Goal: Information Seeking & Learning: Learn about a topic

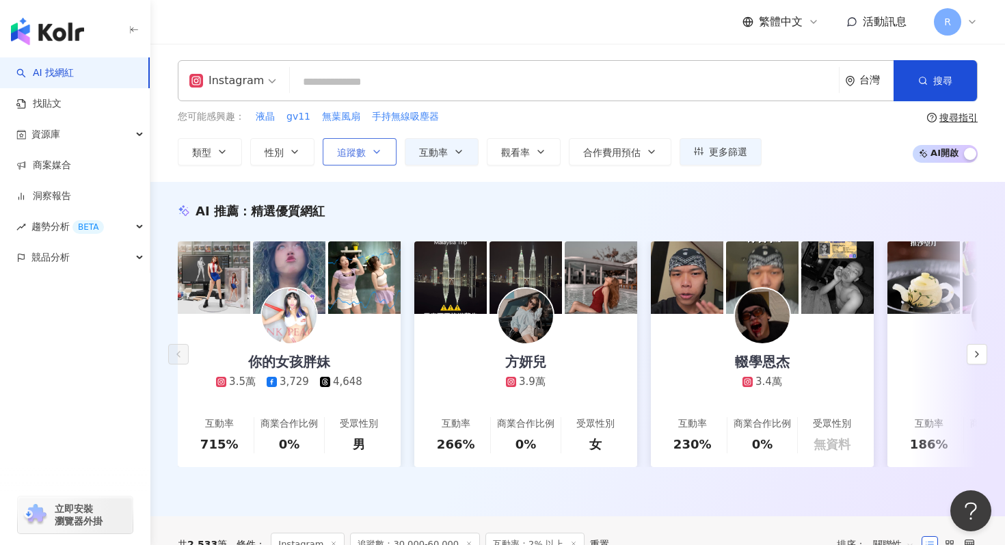
click at [364, 153] on span "追蹤數" at bounding box center [351, 152] width 29 height 11
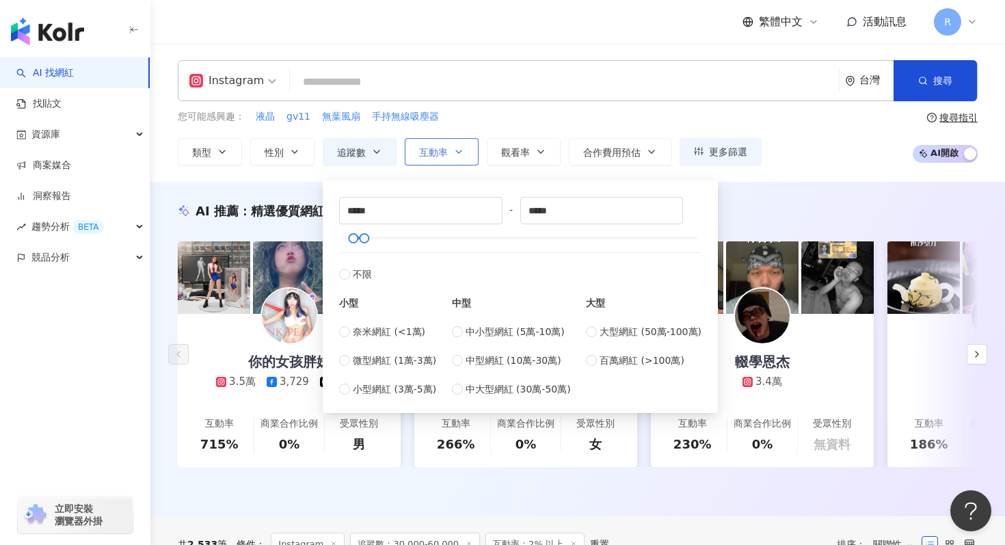
click at [447, 157] on button "互動率" at bounding box center [442, 151] width 74 height 27
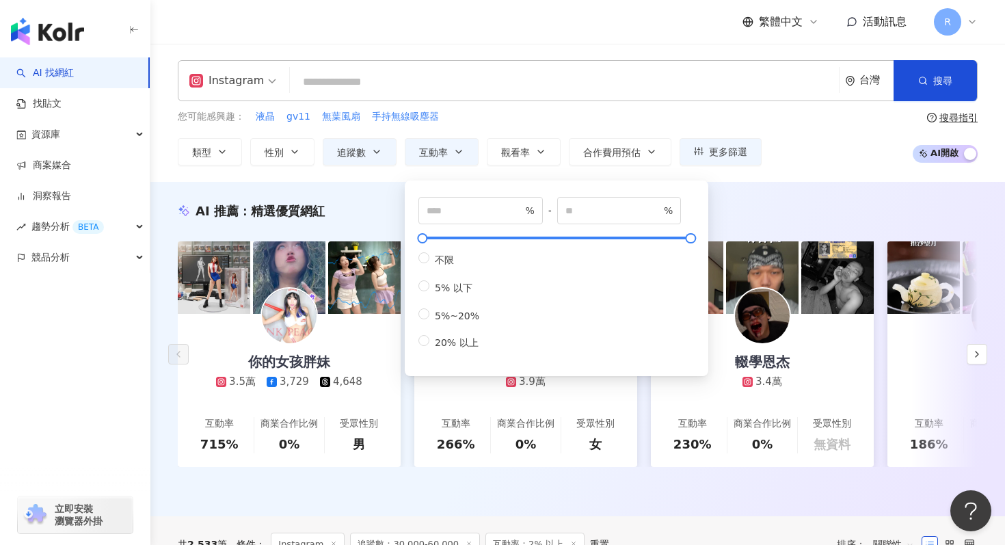
click at [481, 126] on div "您可能感興趣： 液晶 gv11 無葉風扇 手持無線吸塵器 類型 性別 追蹤數 互動率 觀看率 合作費用預估 更多篩選 ***** - ***** 不限 小型 …" at bounding box center [470, 137] width 584 height 56
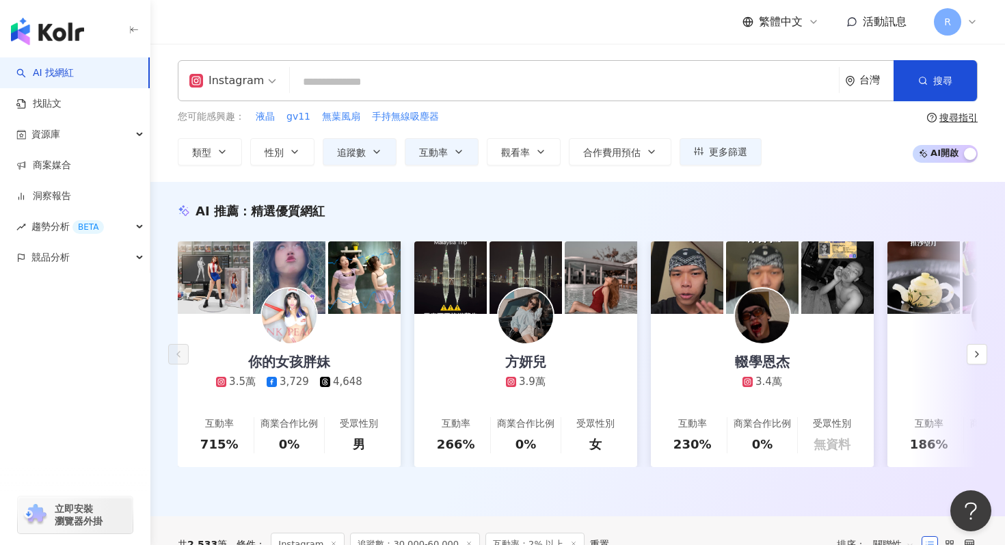
click at [470, 95] on input "search" at bounding box center [564, 82] width 538 height 26
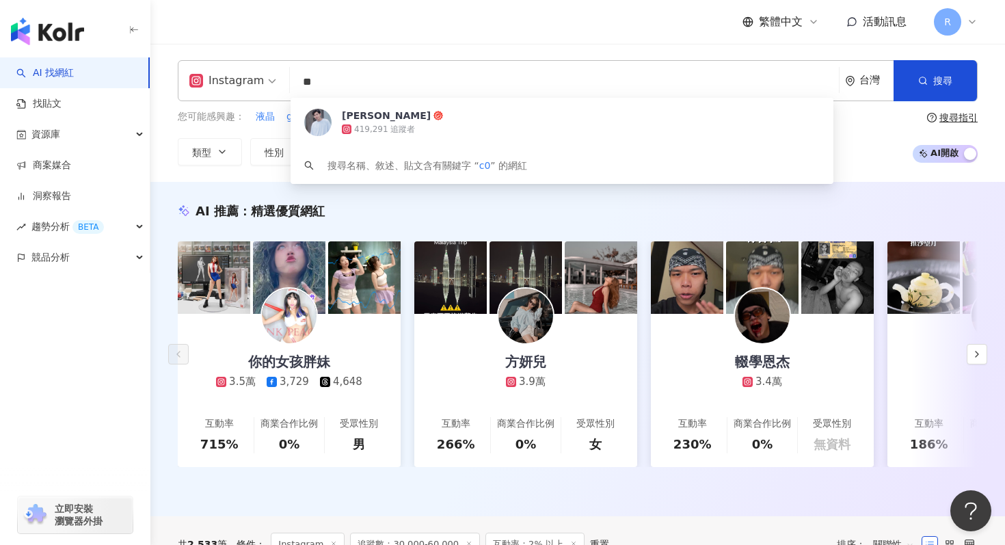
type input "*"
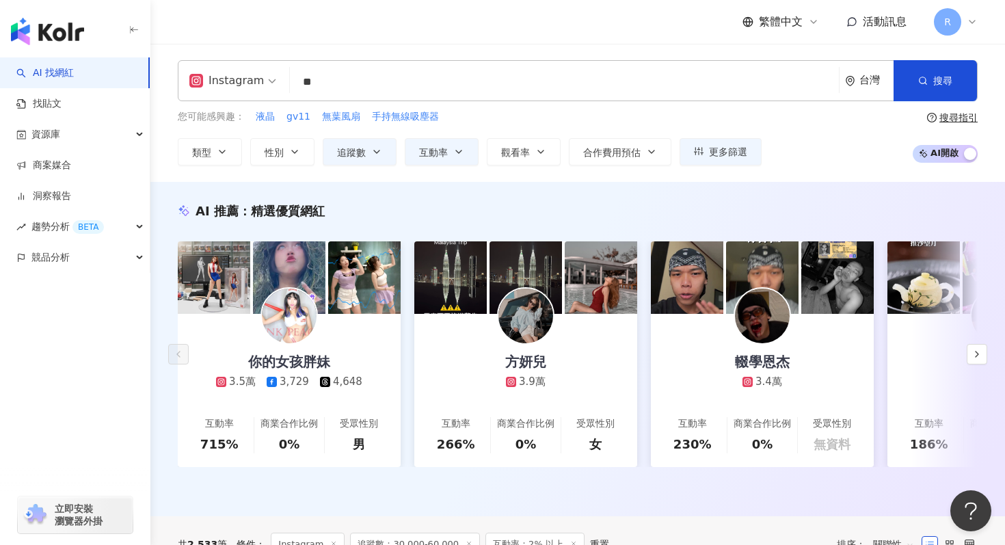
type input "*"
click at [234, 149] on button "類型" at bounding box center [210, 151] width 64 height 27
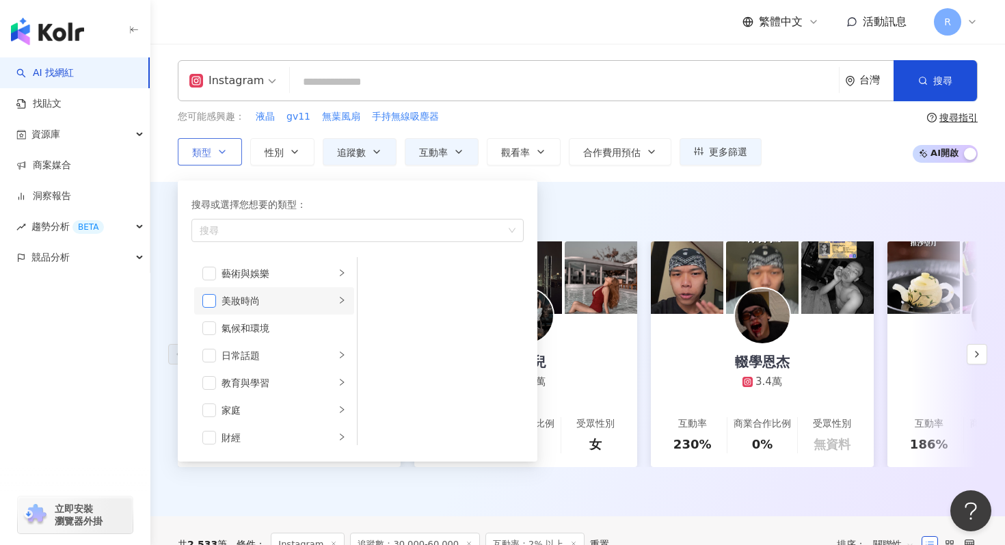
click at [208, 302] on span "button" at bounding box center [209, 301] width 14 height 14
click at [369, 74] on input "search" at bounding box center [564, 82] width 538 height 26
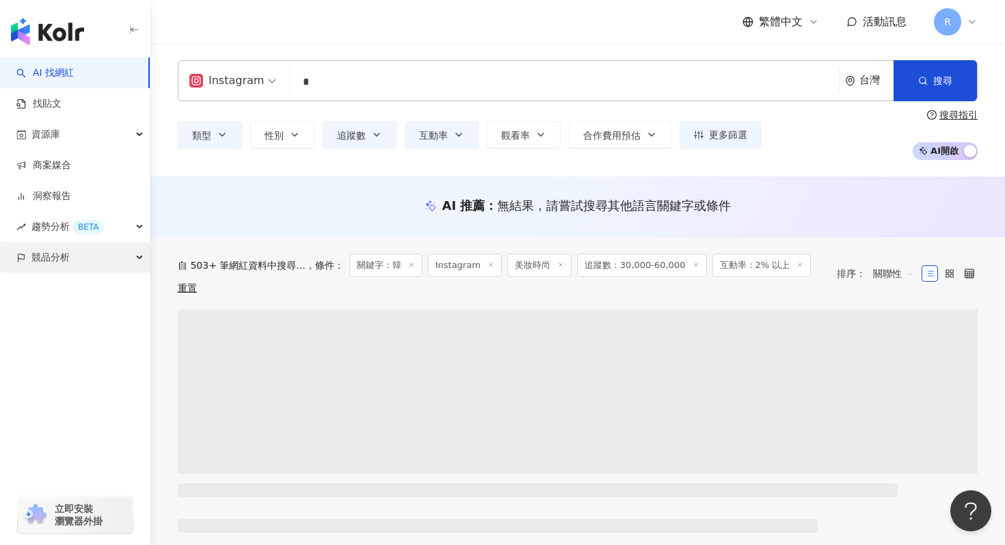
type input "*"
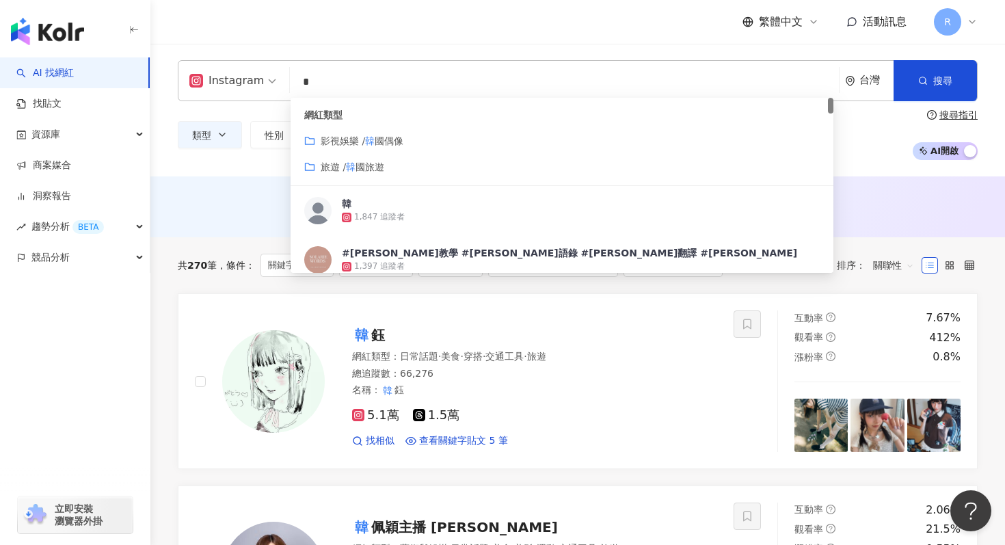
click at [358, 87] on input "*" at bounding box center [564, 82] width 538 height 26
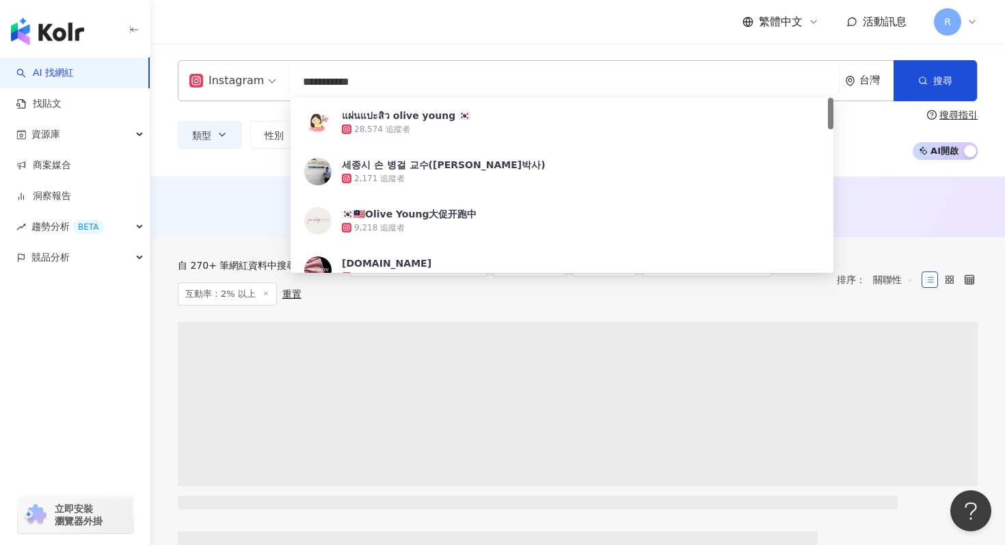
type input "**********"
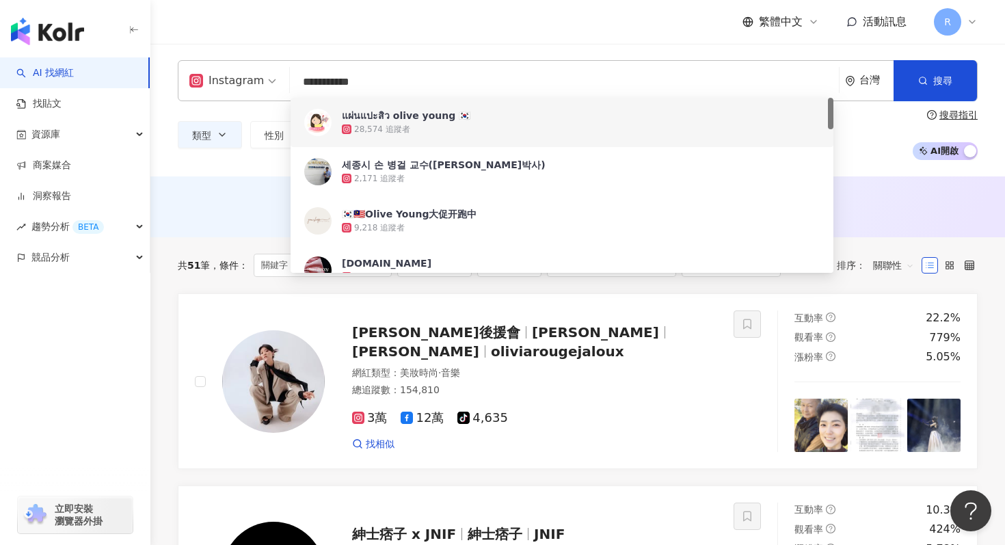
click at [234, 157] on div "類型 性別 追蹤數 互動率 觀看率 合作費用預估 更多篩選 ***** - ***** 不限 小型 奈米網紅 (<1萬) 微型網紅 (1萬-3萬) 小型網紅 …" at bounding box center [578, 134] width 800 height 51
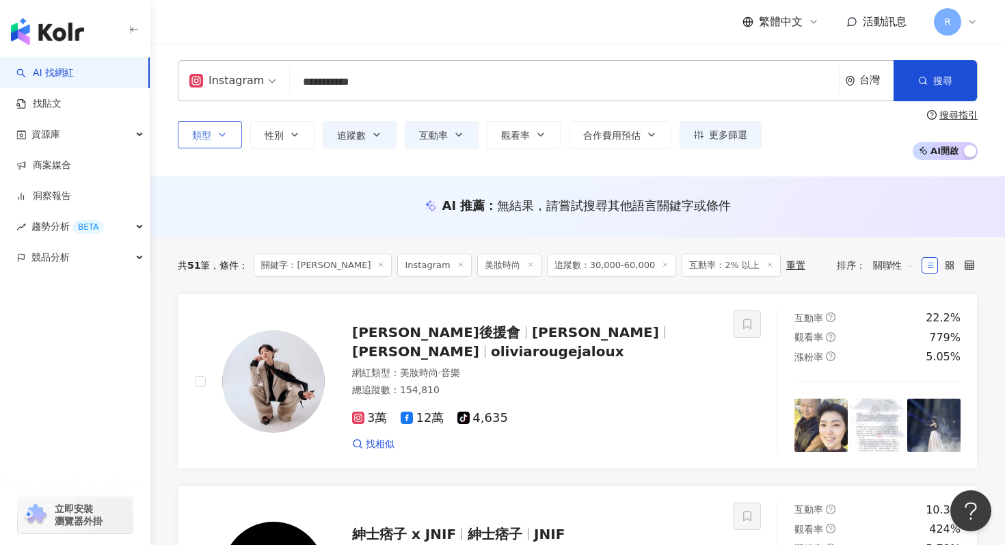
click at [232, 133] on button "類型" at bounding box center [210, 134] width 64 height 27
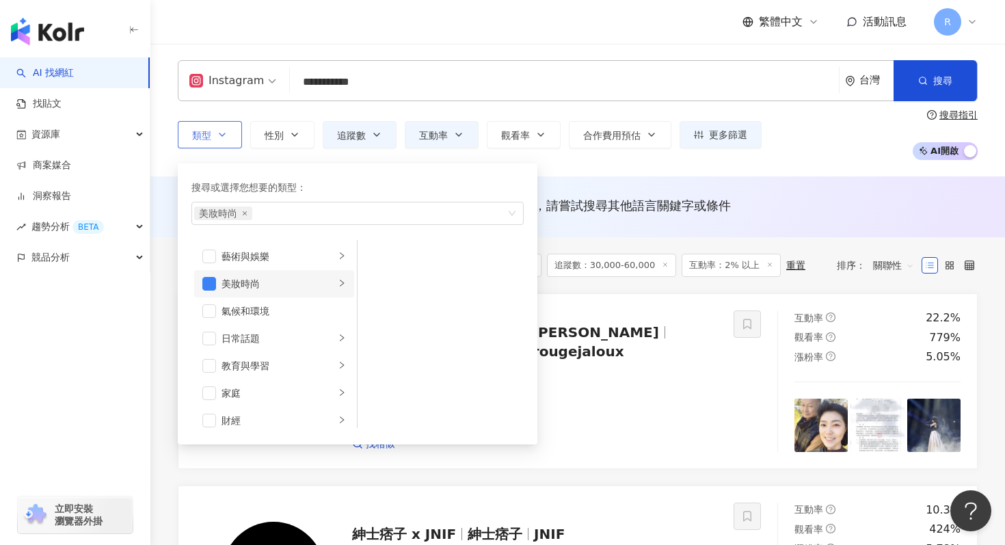
click at [295, 275] on li "美妝時尚" at bounding box center [274, 283] width 160 height 27
click at [571, 239] on div "共 51 筆 條件 ： 關鍵字：[PERSON_NAME] Instagram 美妝時尚 追蹤數：30,000-60,000 互動率：2% 以上 重置 排序：…" at bounding box center [578, 265] width 800 height 56
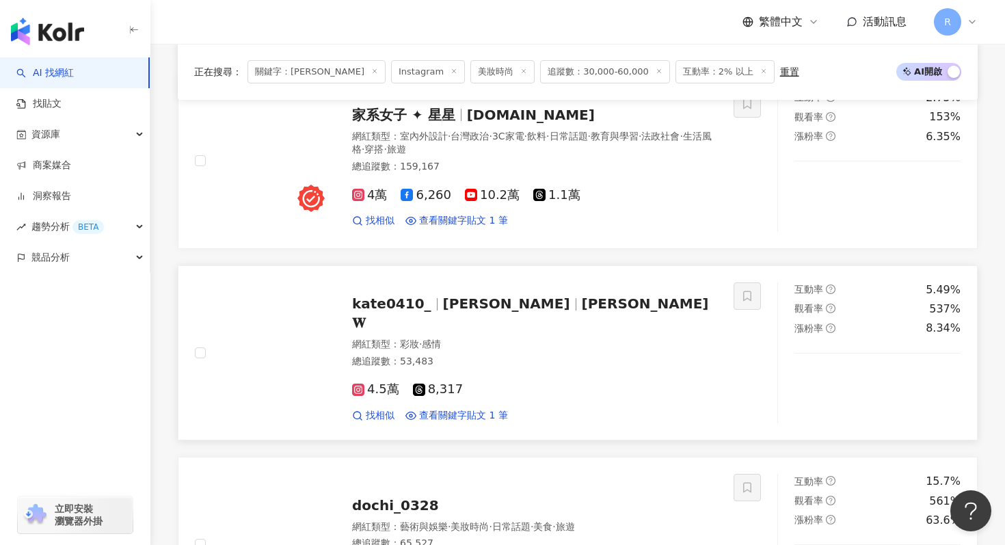
scroll to position [1180, 0]
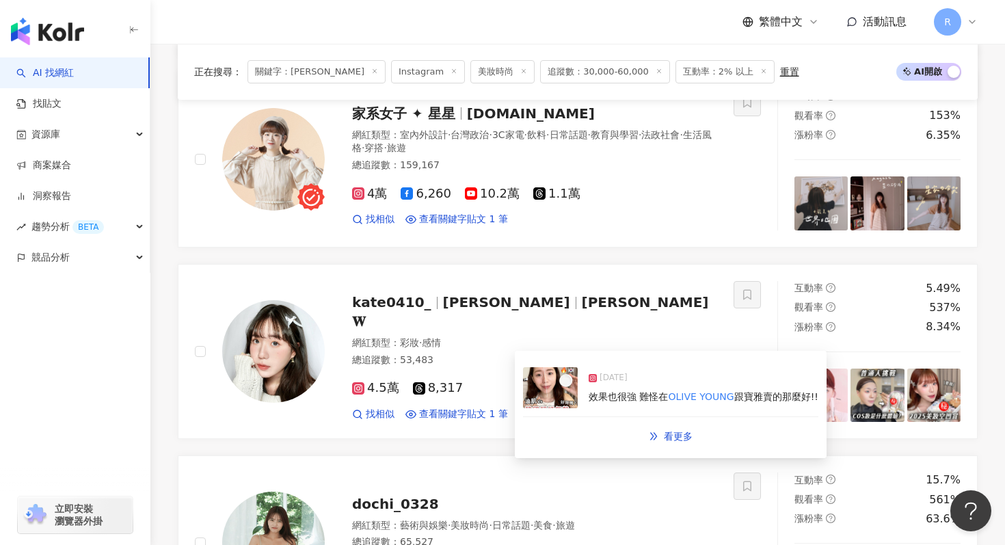
click at [563, 385] on img at bounding box center [550, 387] width 55 height 41
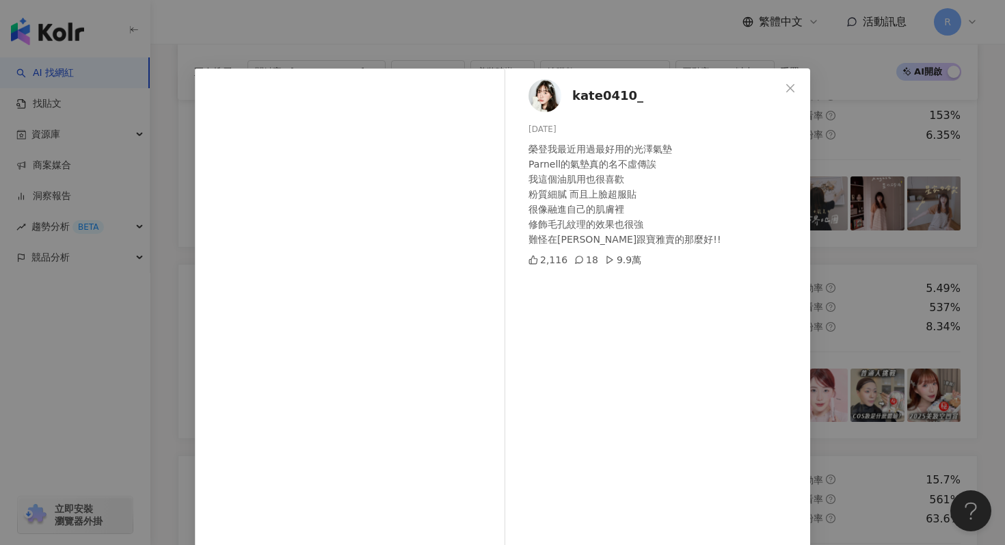
scroll to position [68, 0]
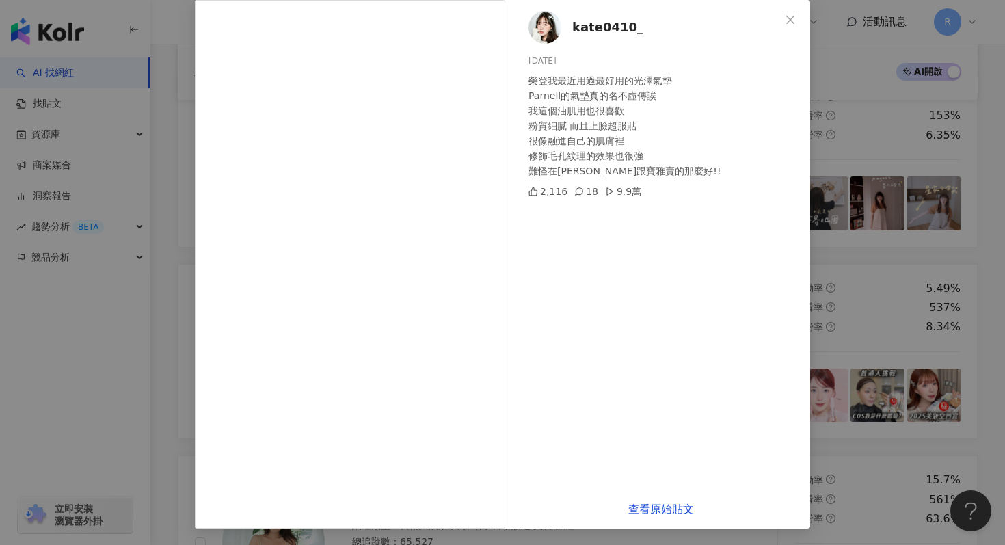
click at [919, 101] on div "kate0410_ [DATE] 榮登我最近用過最好用的光澤氣墊 Parnell的氣墊真的名不虛傳誒 我這個油肌用也很喜歡 粉質細膩 而且上臉超服貼 很像融進…" at bounding box center [502, 272] width 1005 height 545
click at [850, 219] on div "kate0410_ [DATE] 榮登我最近用過最好用的光澤氣墊 Parnell的氣墊真的名不虛傳誒 我這個油肌用也很喜歡 粉質細膩 而且上臉超服貼 很像融進…" at bounding box center [502, 272] width 1005 height 545
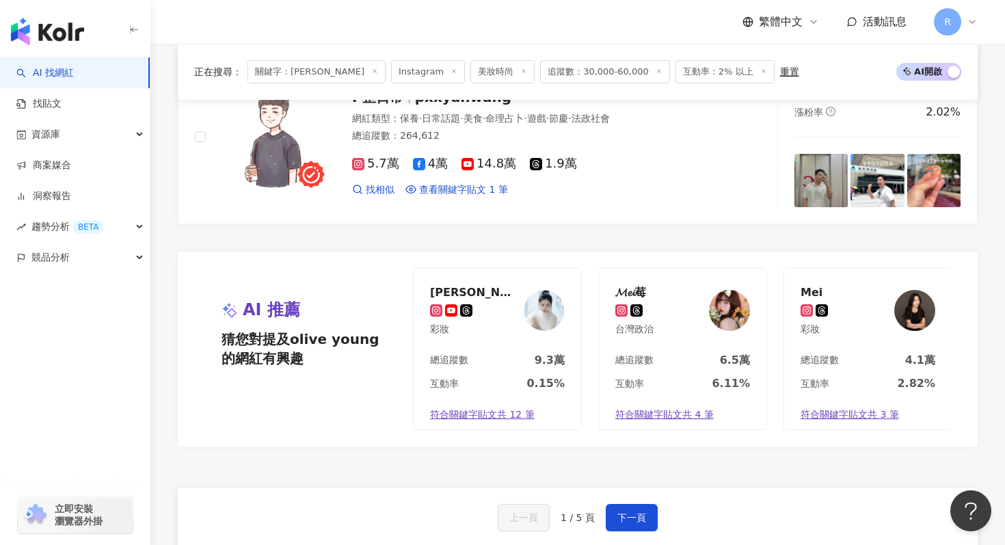
scroll to position [2557, 0]
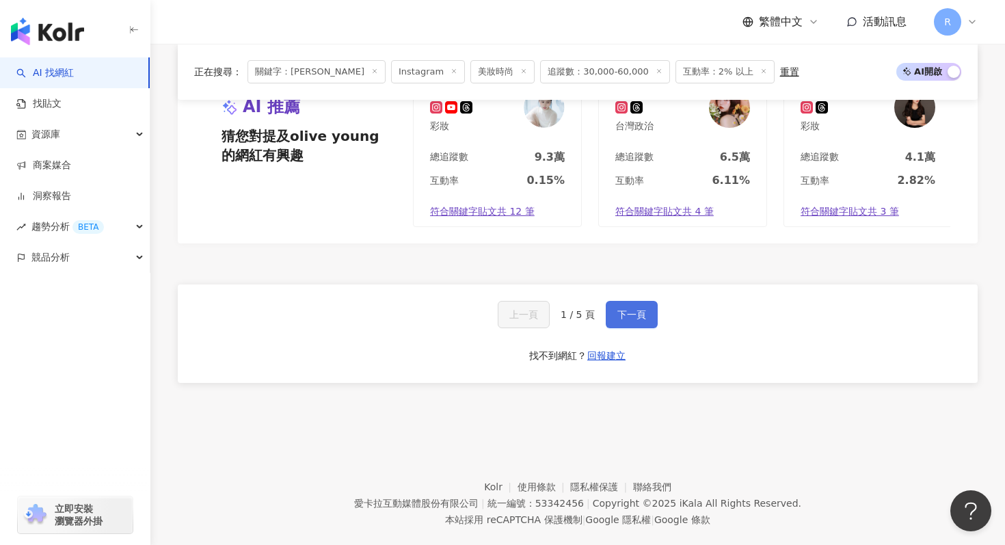
click at [634, 310] on span "下一頁" at bounding box center [631, 314] width 29 height 11
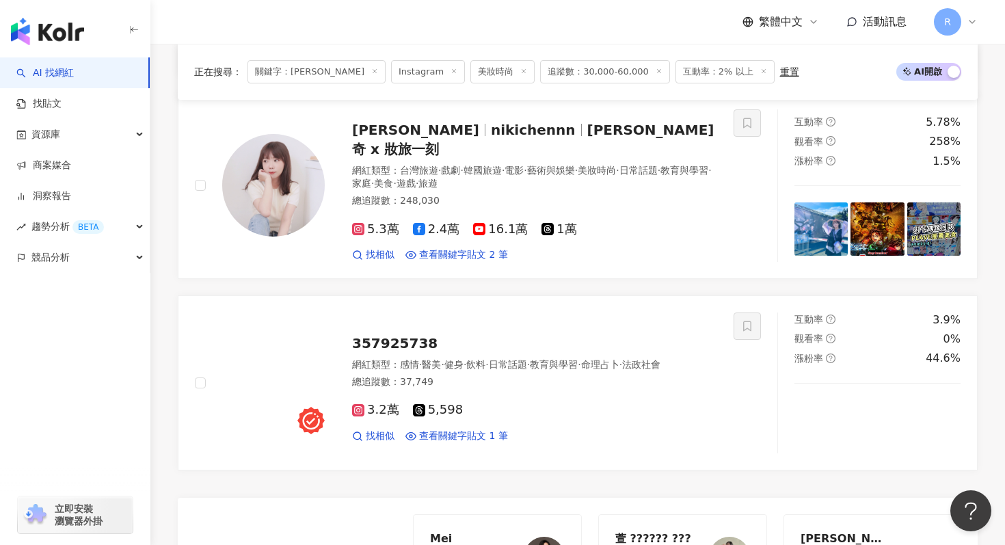
scroll to position [2107, 0]
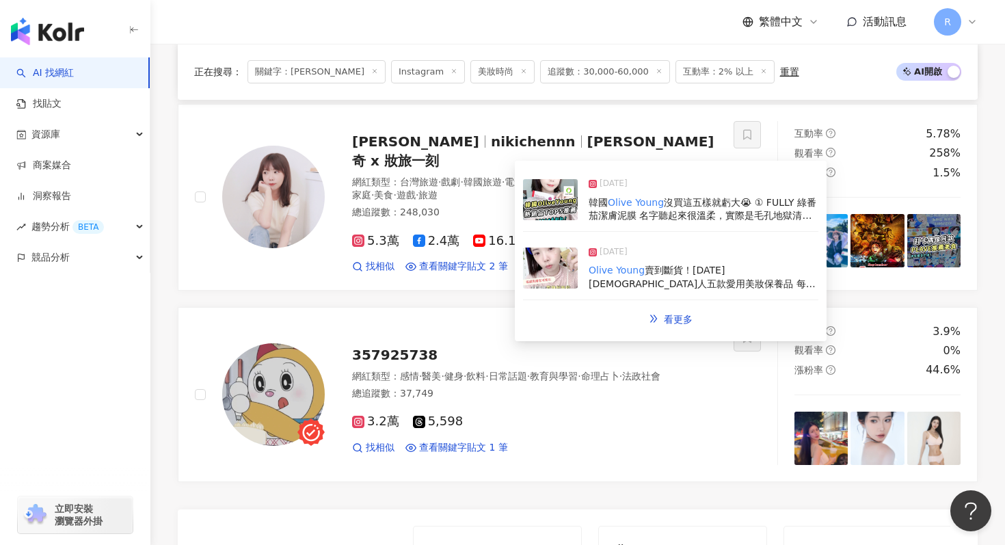
click at [555, 267] on img at bounding box center [550, 267] width 55 height 41
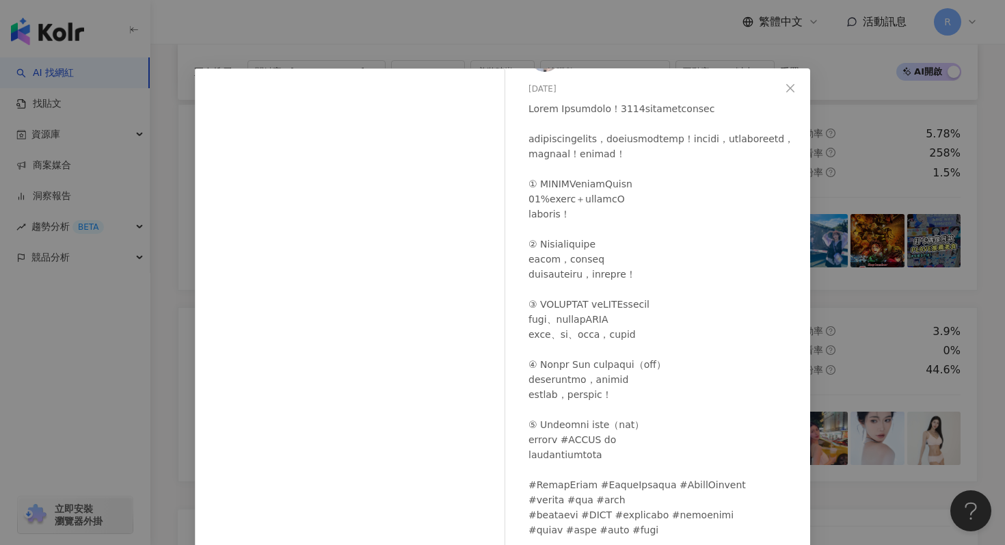
scroll to position [68, 0]
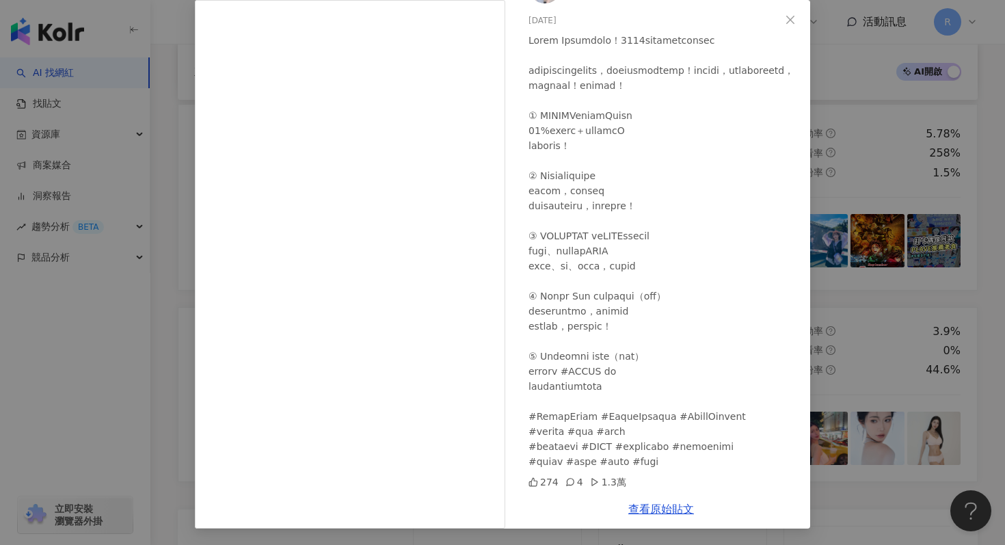
click at [136, 109] on div "[PERSON_NAME]奇 [DATE] 274 4 1.3萬 查看原始貼文" at bounding box center [502, 272] width 1005 height 545
click at [884, 140] on div "[PERSON_NAME]奇 [DATE] 274 4 1.3萬 查看原始貼文" at bounding box center [502, 272] width 1005 height 545
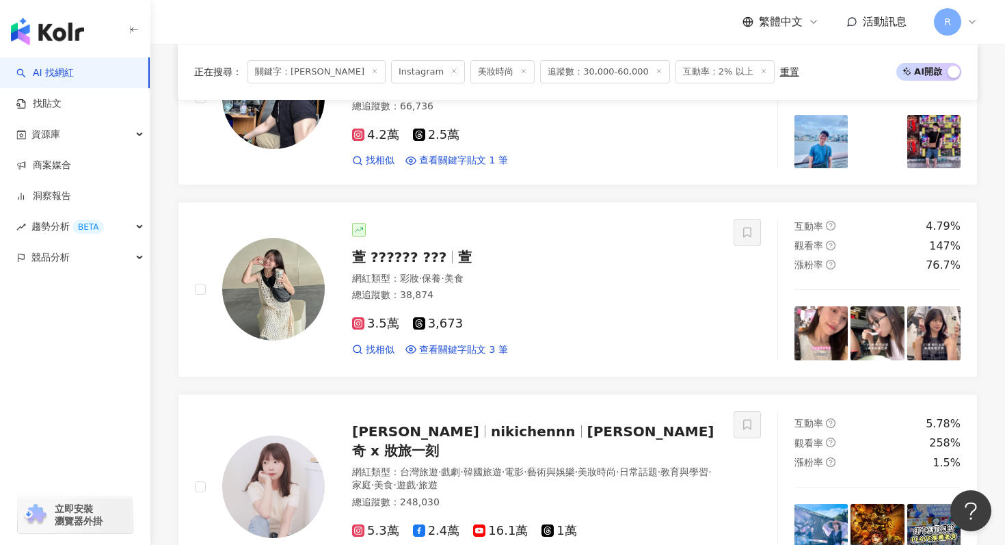
scroll to position [1815, 0]
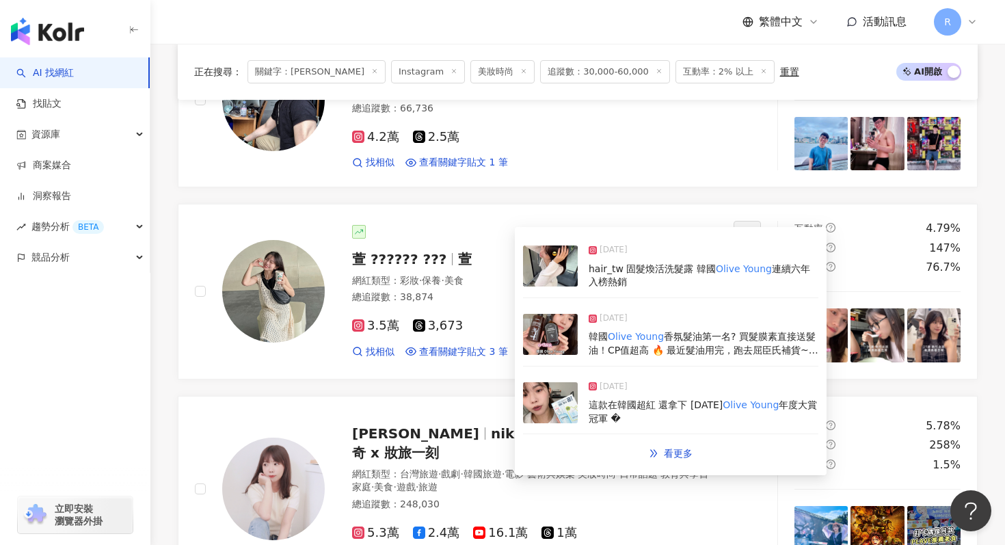
click at [563, 345] on img at bounding box center [550, 334] width 55 height 41
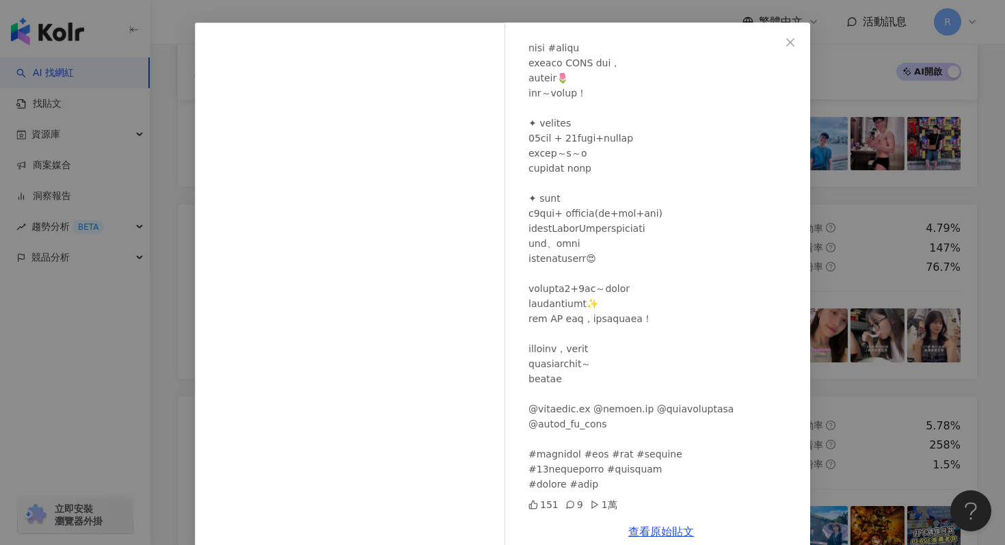
scroll to position [68, 0]
